Goal: Task Accomplishment & Management: Manage account settings

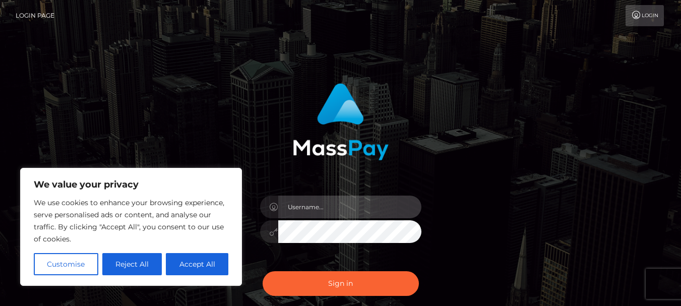
click at [301, 201] on input "text" at bounding box center [349, 207] width 143 height 23
type input "veskoradev23@gmail.com"
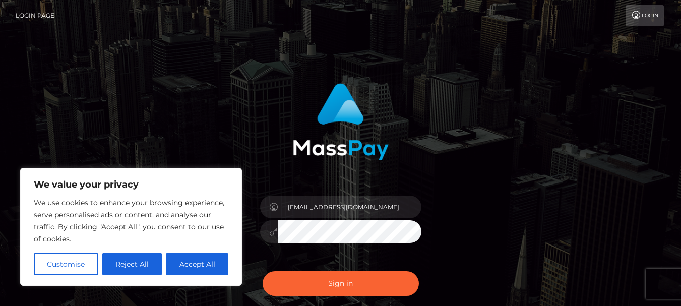
click at [263, 271] on button "Sign in" at bounding box center [341, 283] width 156 height 25
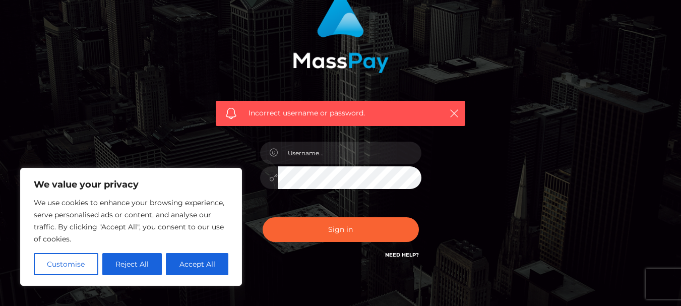
scroll to position [135, 0]
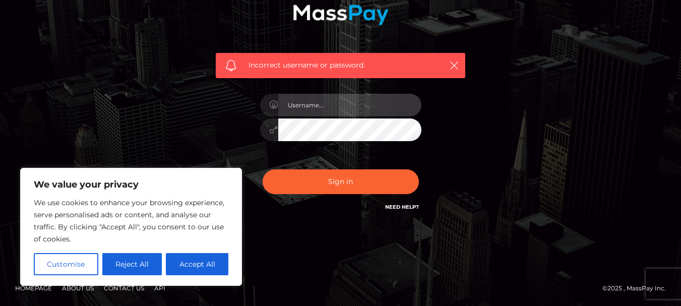
click at [340, 96] on input "text" at bounding box center [349, 105] width 143 height 23
type input "[EMAIL_ADDRESS][DOMAIN_NAME]"
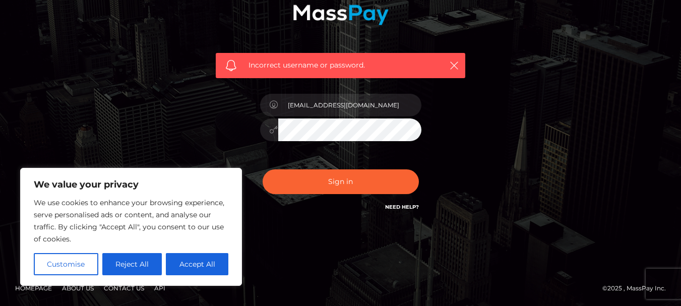
click at [263, 169] on button "Sign in" at bounding box center [341, 181] width 156 height 25
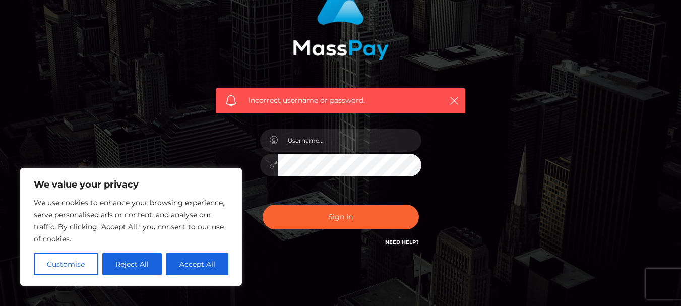
scroll to position [101, 0]
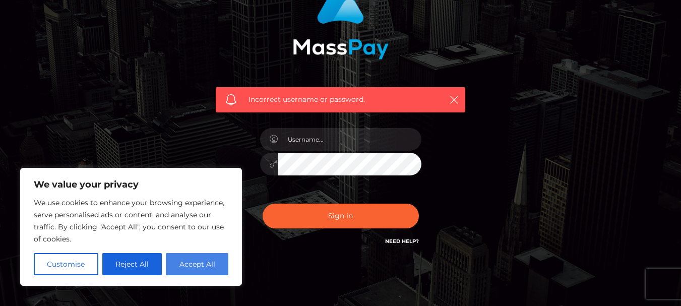
click at [183, 262] on button "Accept All" at bounding box center [197, 264] width 63 height 22
checkbox input "true"
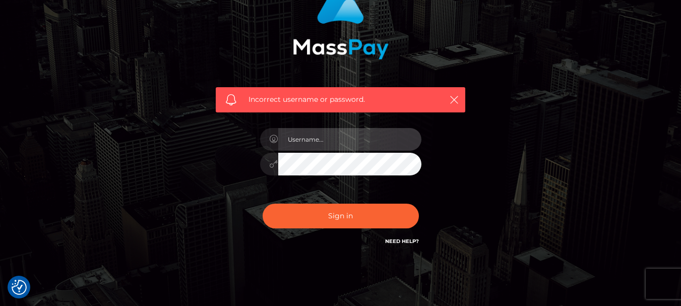
click at [308, 136] on input "text" at bounding box center [349, 139] width 143 height 23
type input "[EMAIL_ADDRESS][DOMAIN_NAME]"
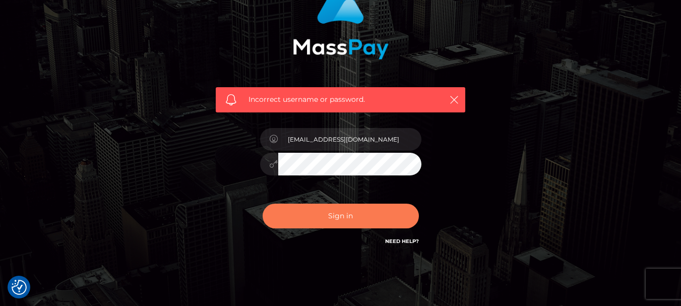
click at [325, 218] on button "Sign in" at bounding box center [341, 216] width 156 height 25
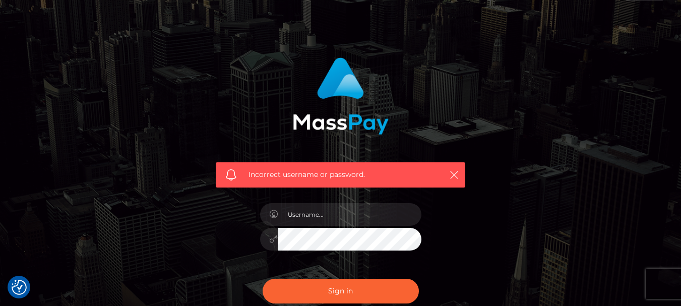
scroll to position [50, 0]
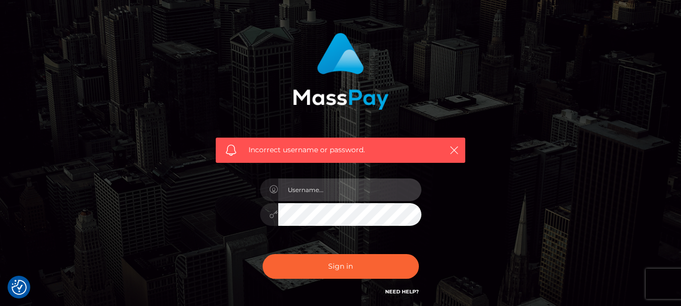
click at [337, 193] on input "text" at bounding box center [349, 189] width 143 height 23
type input "veskoradev23@gmail.com"
click at [263, 254] on button "Sign in" at bounding box center [341, 266] width 156 height 25
